Goal: Information Seeking & Learning: Understand process/instructions

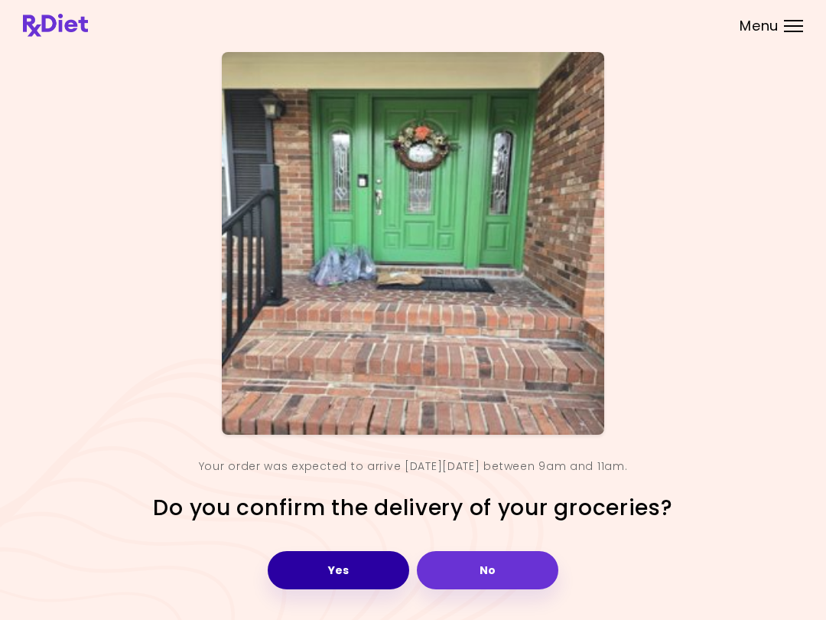
click at [330, 564] on button "Yes" at bounding box center [338, 570] width 141 height 38
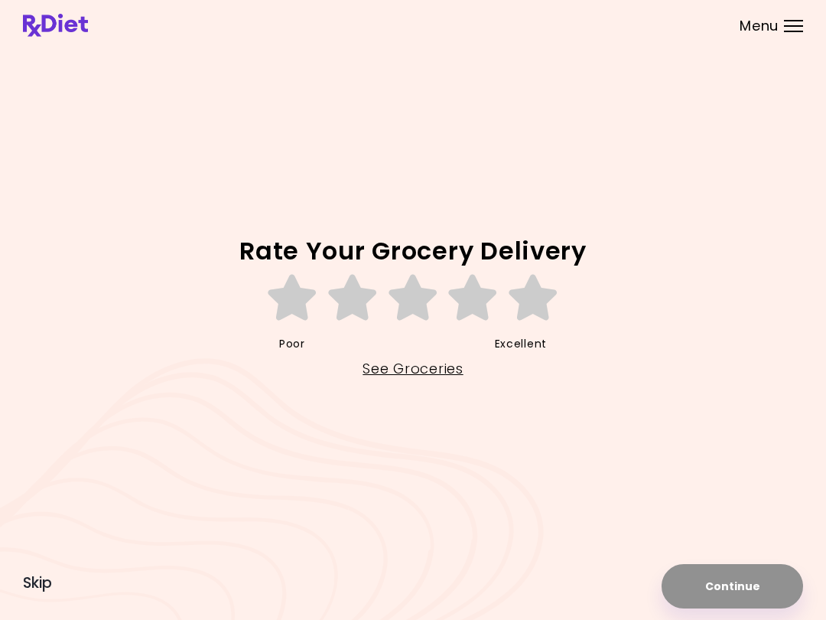
click at [40, 590] on span "Skip" at bounding box center [37, 582] width 29 height 17
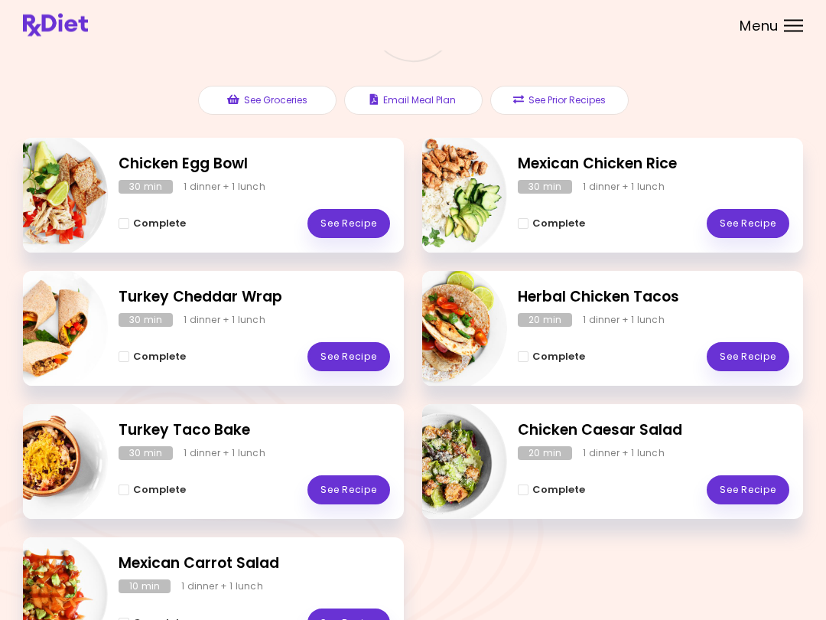
scroll to position [143, 0]
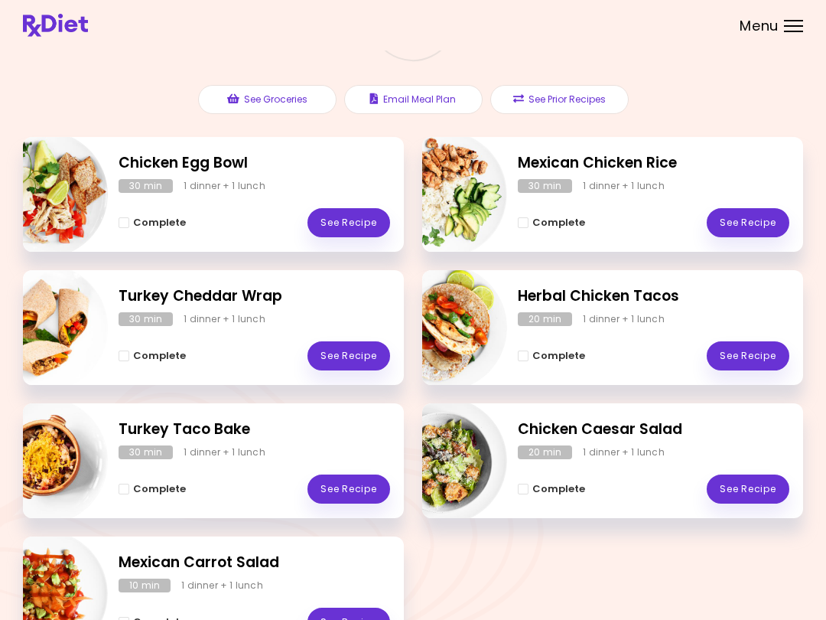
click at [797, 21] on div at bounding box center [793, 21] width 19 height 2
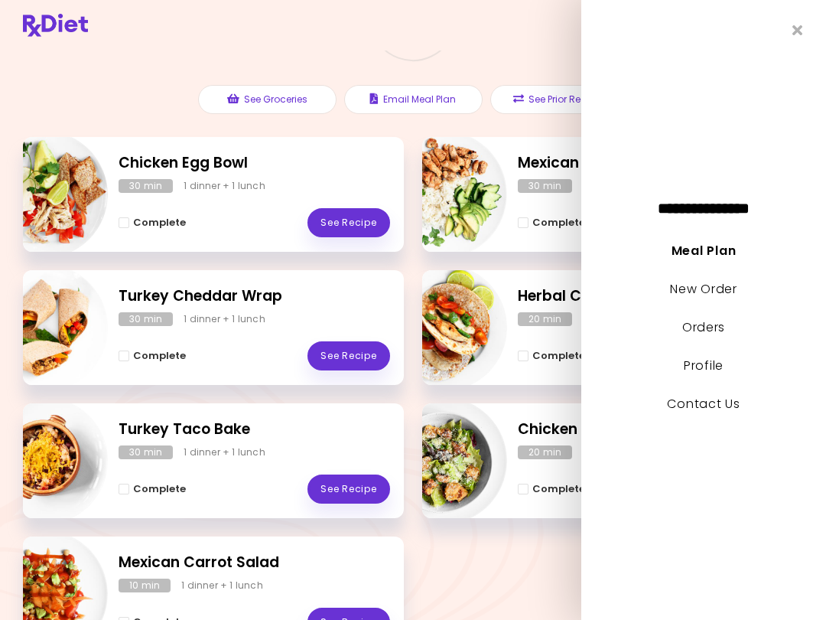
click at [802, 37] on icon "Close" at bounding box center [797, 30] width 11 height 15
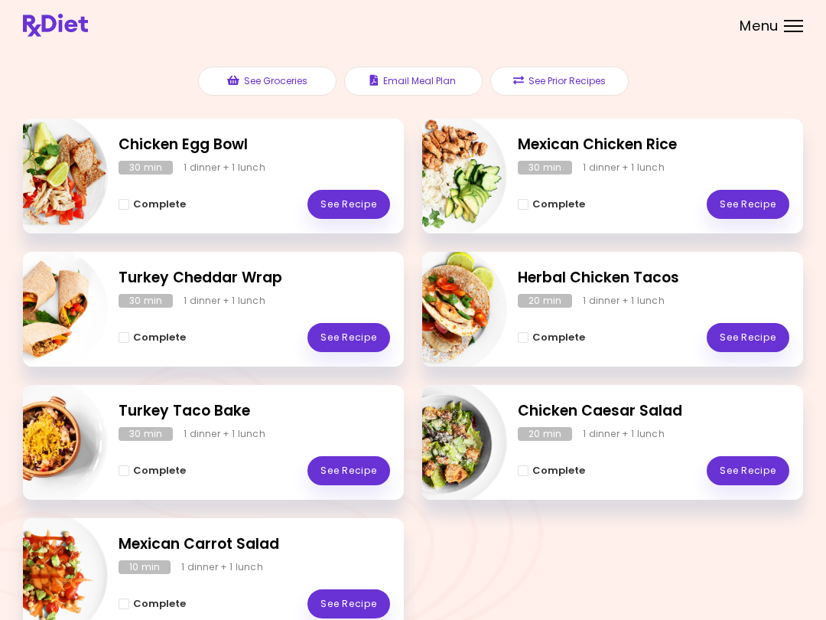
scroll to position [161, 0]
click at [536, 83] on button "See Prior Recipes" at bounding box center [559, 81] width 138 height 29
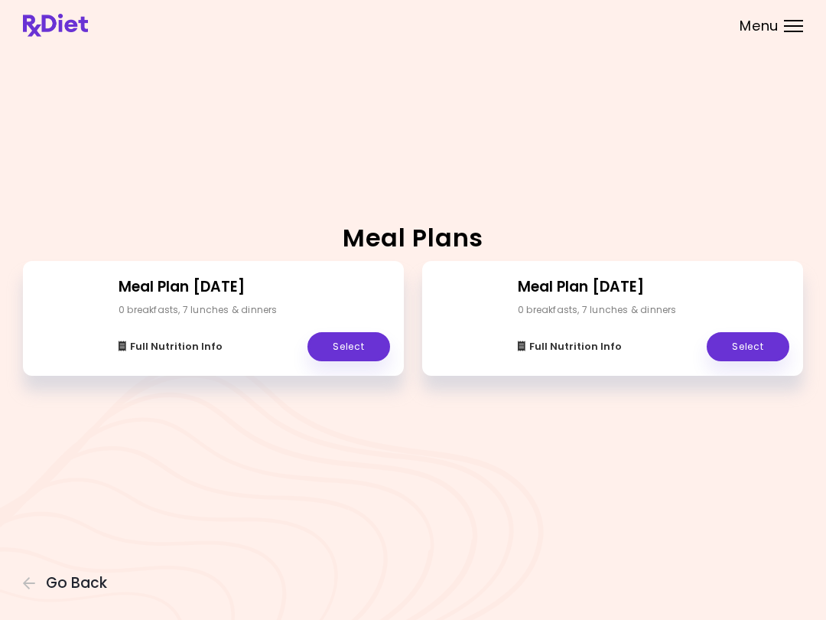
click at [659, 345] on div "Full Nutrition Info Select" at bounding box center [654, 339] width 272 height 44
click at [736, 344] on link "Select" at bounding box center [748, 346] width 83 height 29
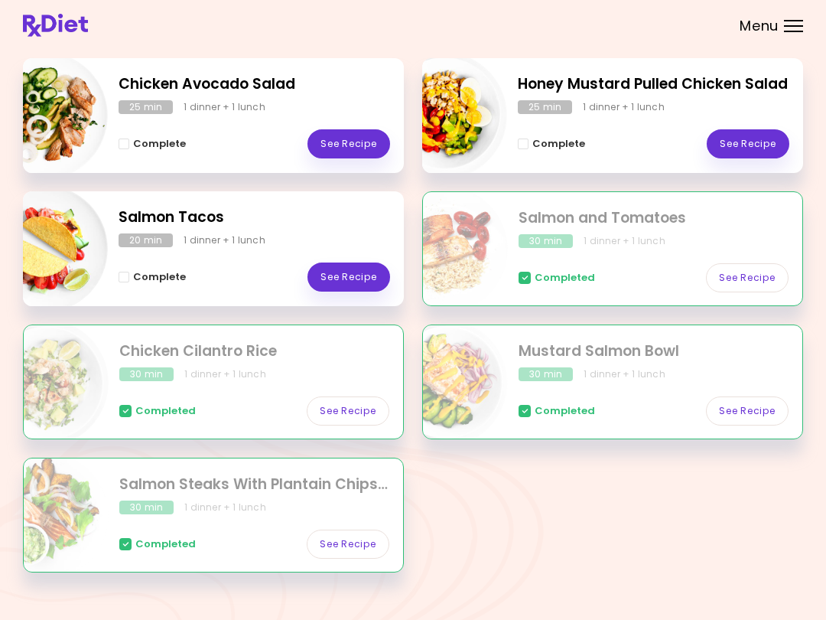
scroll to position [244, 0]
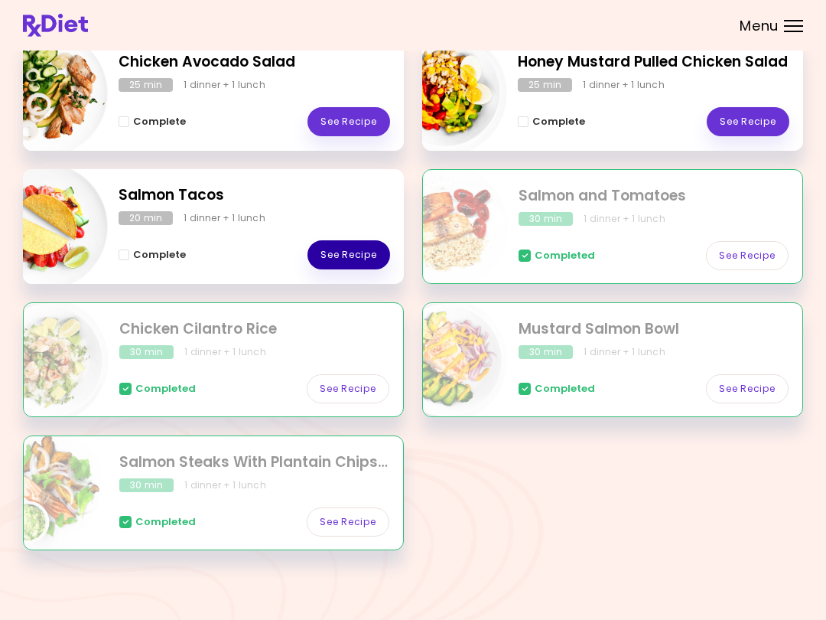
click at [343, 262] on link "See Recipe" at bounding box center [348, 254] width 83 height 29
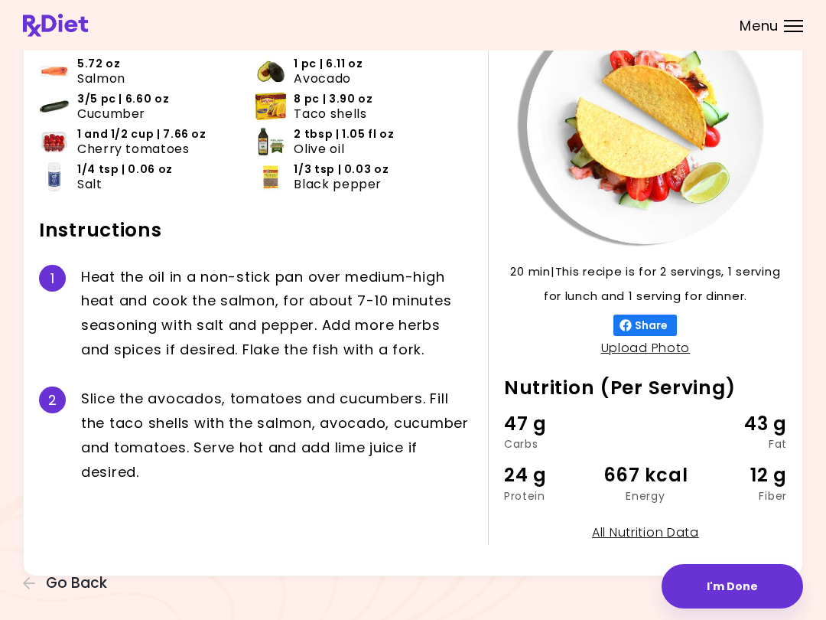
scroll to position [116, 0]
